Goal: Task Accomplishment & Management: Use online tool/utility

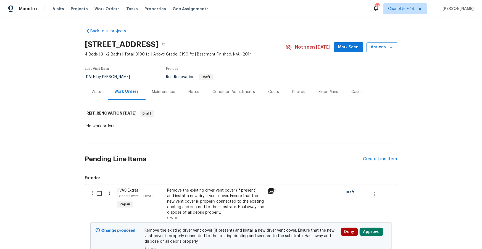
click at [392, 48] on icon "button" at bounding box center [391, 47] width 6 height 6
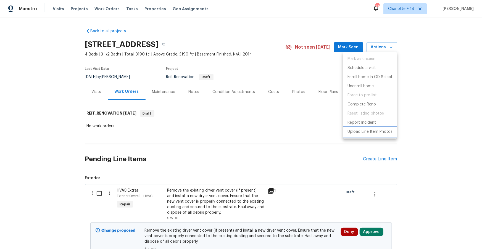
click at [363, 131] on p "Upload Line Item Photos" at bounding box center [369, 132] width 45 height 6
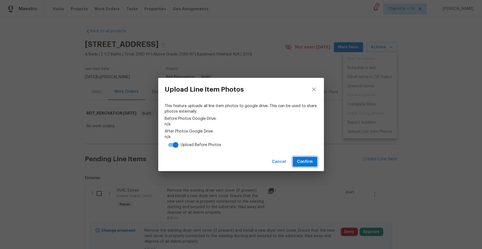
click at [296, 160] on button "Confirm" at bounding box center [305, 162] width 25 height 10
click at [210, 127] on div "This feature uploads all line item photos to google drive. This can be used to …" at bounding box center [241, 126] width 152 height 47
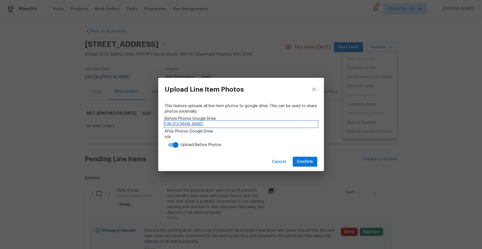
click at [218, 125] on link "https://drive.google.com/drive/folders/1xWDZOjEguN-7q8uoLIHFuHZib3JAZveh" at bounding box center [241, 125] width 152 height 6
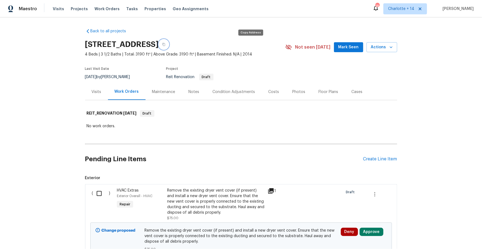
click at [165, 46] on icon "button" at bounding box center [163, 44] width 3 height 3
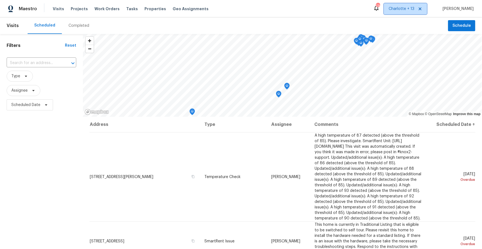
click at [421, 9] on icon at bounding box center [420, 8] width 3 height 3
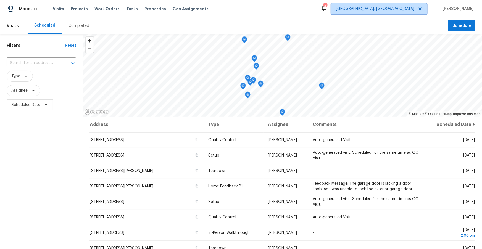
click at [403, 10] on span "[GEOGRAPHIC_DATA], [GEOGRAPHIC_DATA]" at bounding box center [375, 9] width 78 height 6
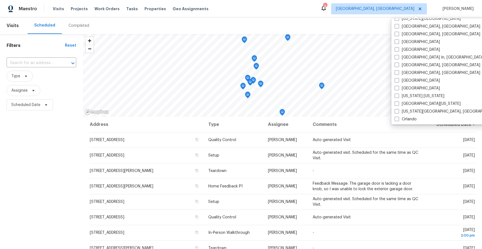
scroll to position [220, 0]
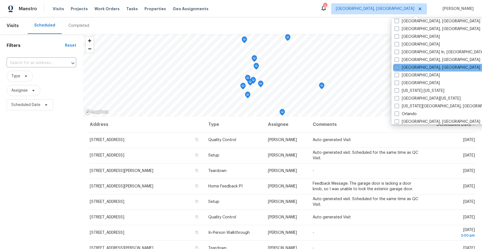
click at [407, 67] on label "[GEOGRAPHIC_DATA], [GEOGRAPHIC_DATA]" at bounding box center [438, 68] width 86 height 6
click at [398, 67] on input "[GEOGRAPHIC_DATA], [GEOGRAPHIC_DATA]" at bounding box center [397, 67] width 4 height 4
checkbox input "true"
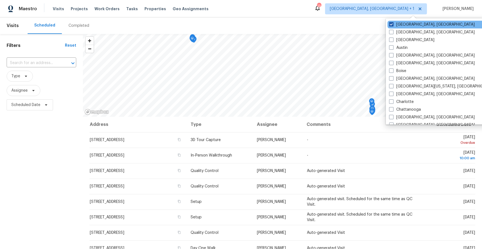
click at [415, 24] on label "[GEOGRAPHIC_DATA], [GEOGRAPHIC_DATA]" at bounding box center [432, 25] width 86 height 6
click at [393, 24] on input "[GEOGRAPHIC_DATA], [GEOGRAPHIC_DATA]" at bounding box center [391, 24] width 4 height 4
checkbox input "false"
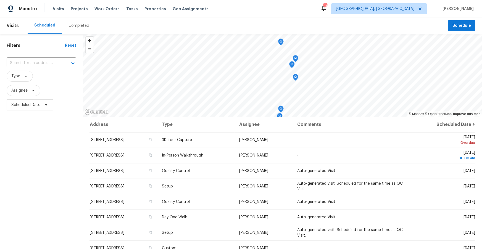
click at [354, 23] on div "Scheduled Completed" at bounding box center [238, 25] width 420 height 17
click at [145, 12] on div "Visits Projects Work Orders Tasks Properties Geo Assignments" at bounding box center [134, 8] width 162 height 11
click at [147, 10] on span "Properties" at bounding box center [155, 9] width 22 height 6
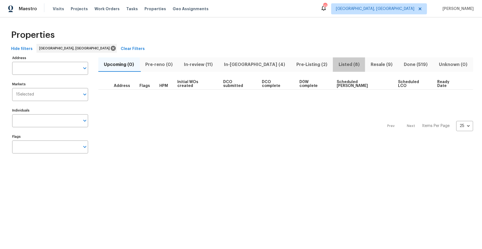
drag, startPoint x: 307, startPoint y: 60, endPoint x: 314, endPoint y: 64, distance: 7.4
click at [336, 61] on span "Listed (8)" at bounding box center [349, 65] width 26 height 8
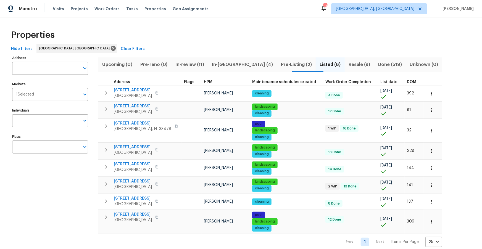
click at [407, 81] on span "DOM" at bounding box center [411, 82] width 9 height 4
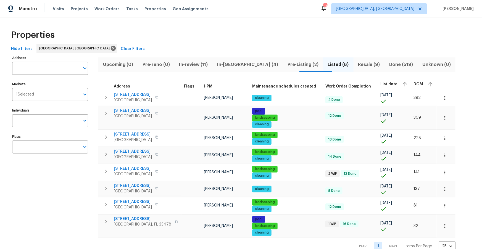
scroll to position [10, 0]
